Goal: Information Seeking & Learning: Find specific fact

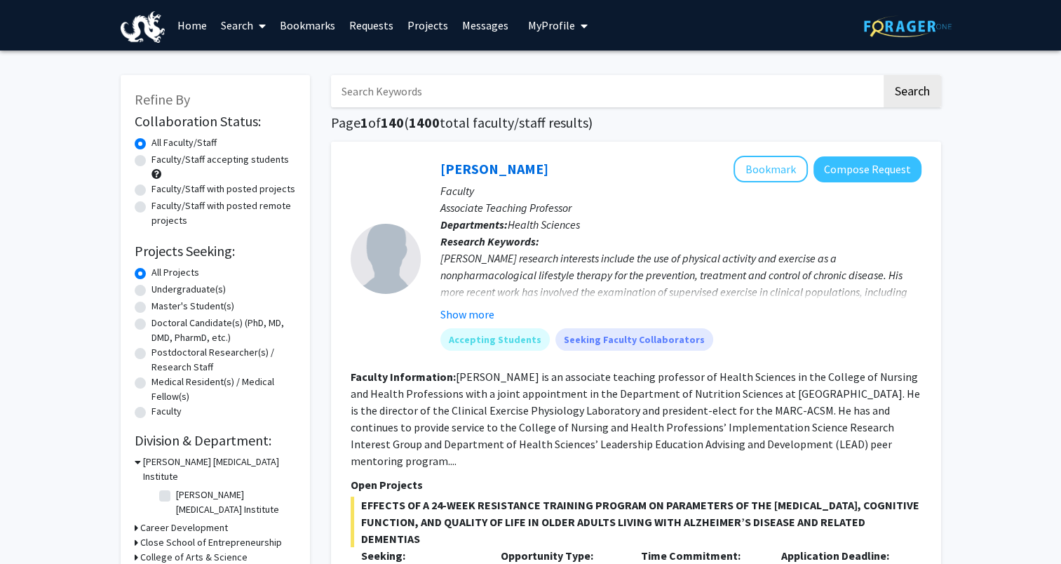
click at [397, 102] on input "Search Keywords" at bounding box center [606, 91] width 551 height 32
type input "pfas"
click at [922, 95] on button "Search" at bounding box center [913, 91] width 58 height 32
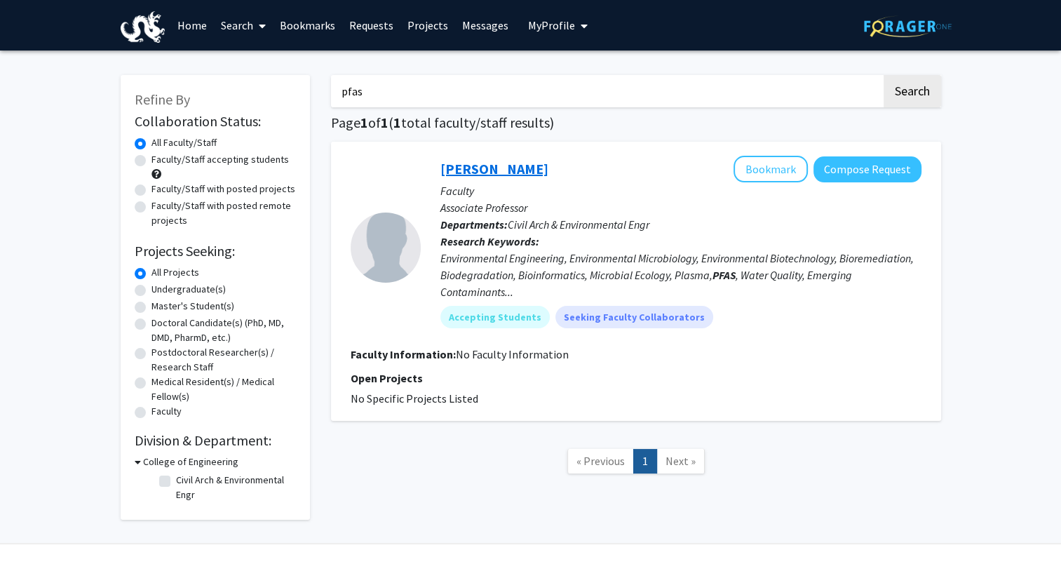
click at [525, 170] on link "[PERSON_NAME]" at bounding box center [495, 169] width 108 height 18
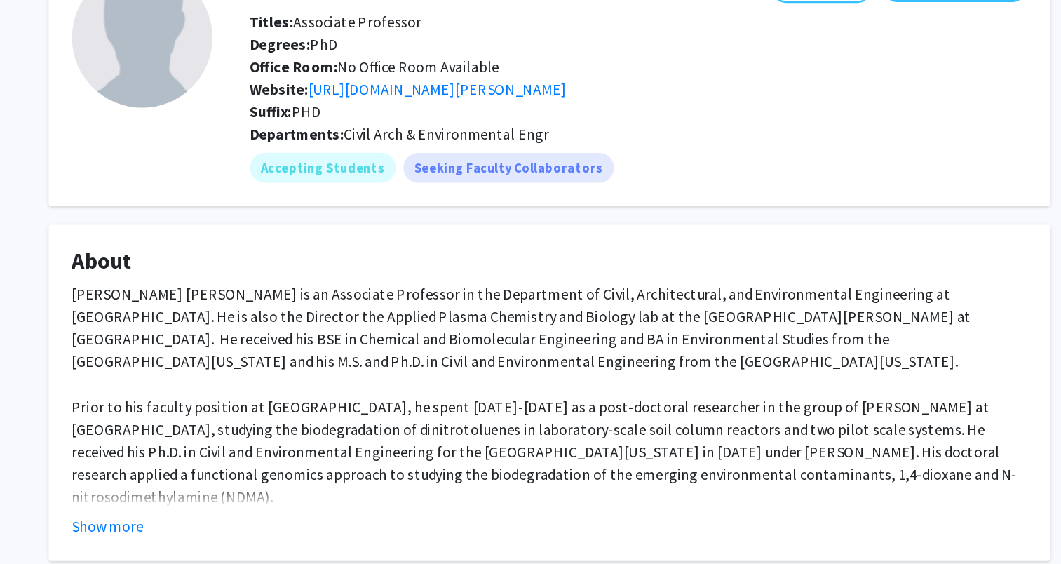
scroll to position [103, 0]
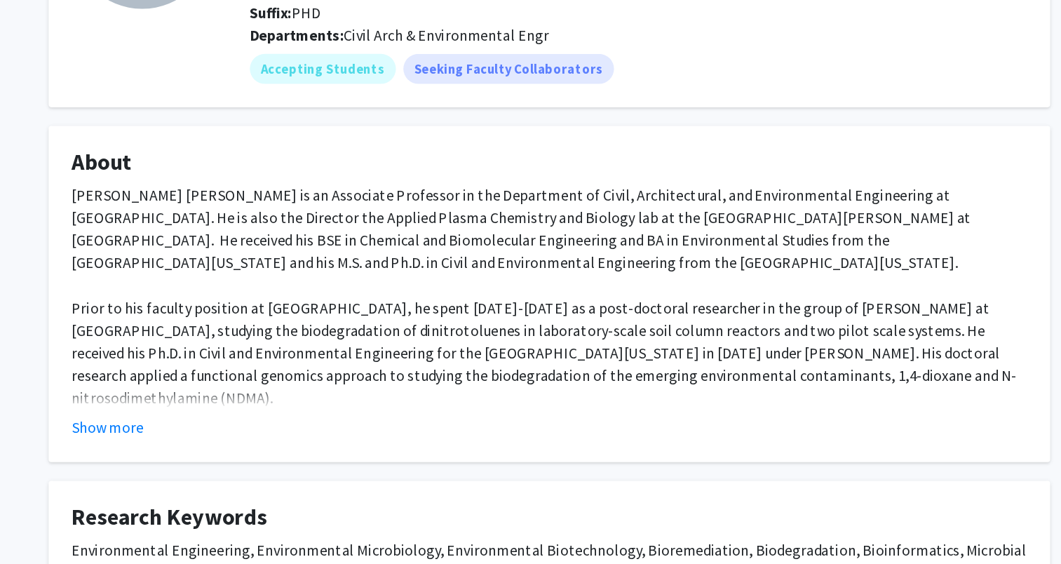
click at [544, 212] on div "[PERSON_NAME] [PERSON_NAME] is an Associate Professor in the Department of Civi…" at bounding box center [531, 389] width 716 height 354
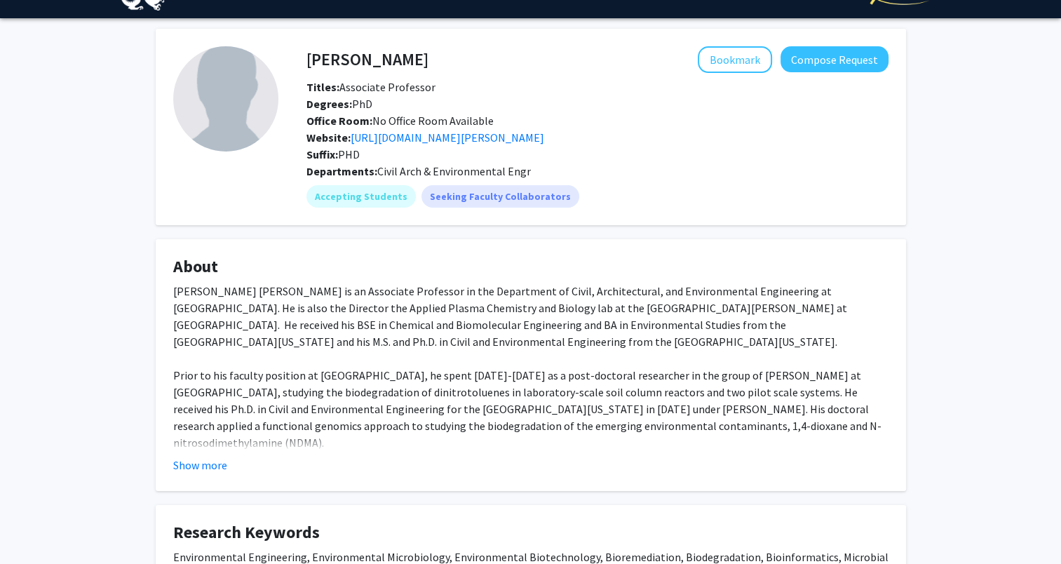
scroll to position [29, 0]
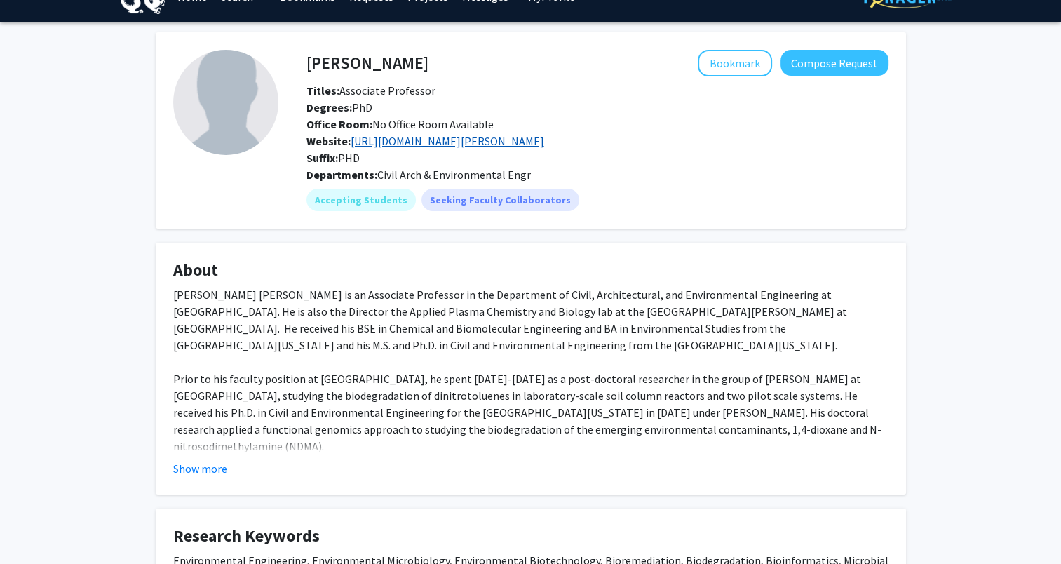
click at [544, 140] on link "[URL][DOMAIN_NAME][PERSON_NAME]" at bounding box center [448, 141] width 194 height 14
